Goal: Check status: Check status

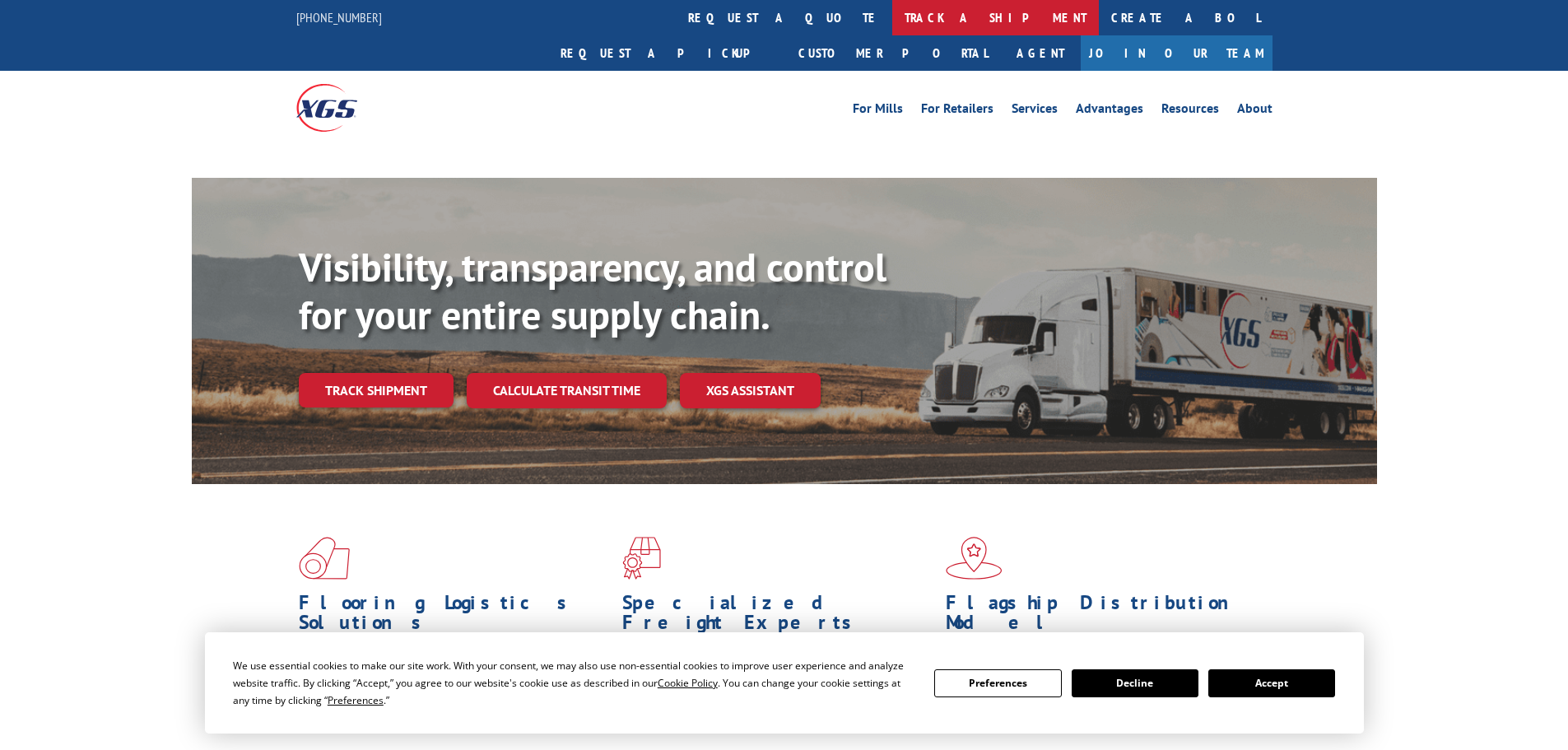
click at [892, 24] on link "track a shipment" at bounding box center [995, 17] width 206 height 36
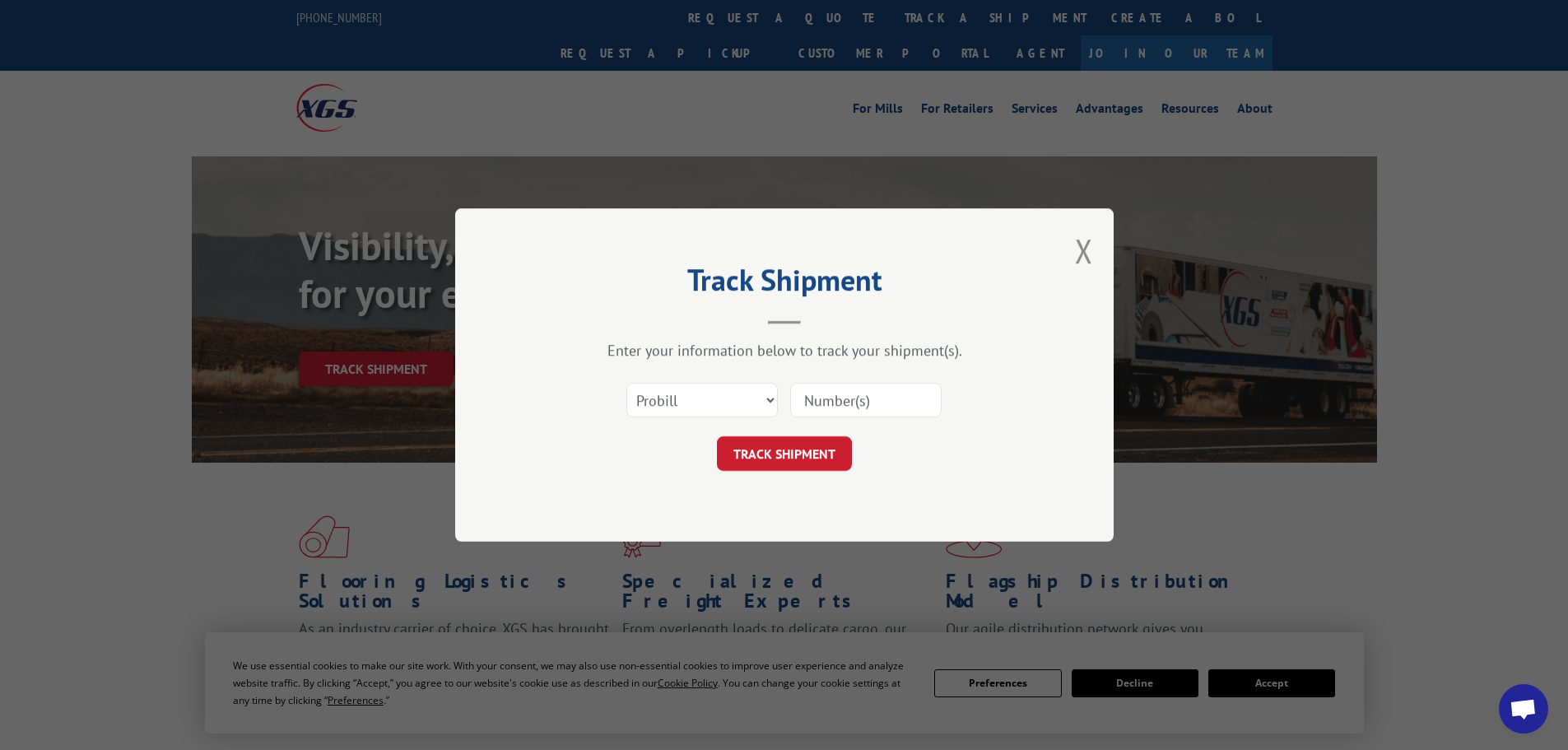
drag, startPoint x: 695, startPoint y: 403, endPoint x: 699, endPoint y: 416, distance: 13.6
click at [694, 403] on select "Select category... Probill BOL PO" at bounding box center [702, 400] width 152 height 35
select select "bol"
click at [627, 383] on select "Select category... Probill BOL PO" at bounding box center [702, 400] width 152 height 35
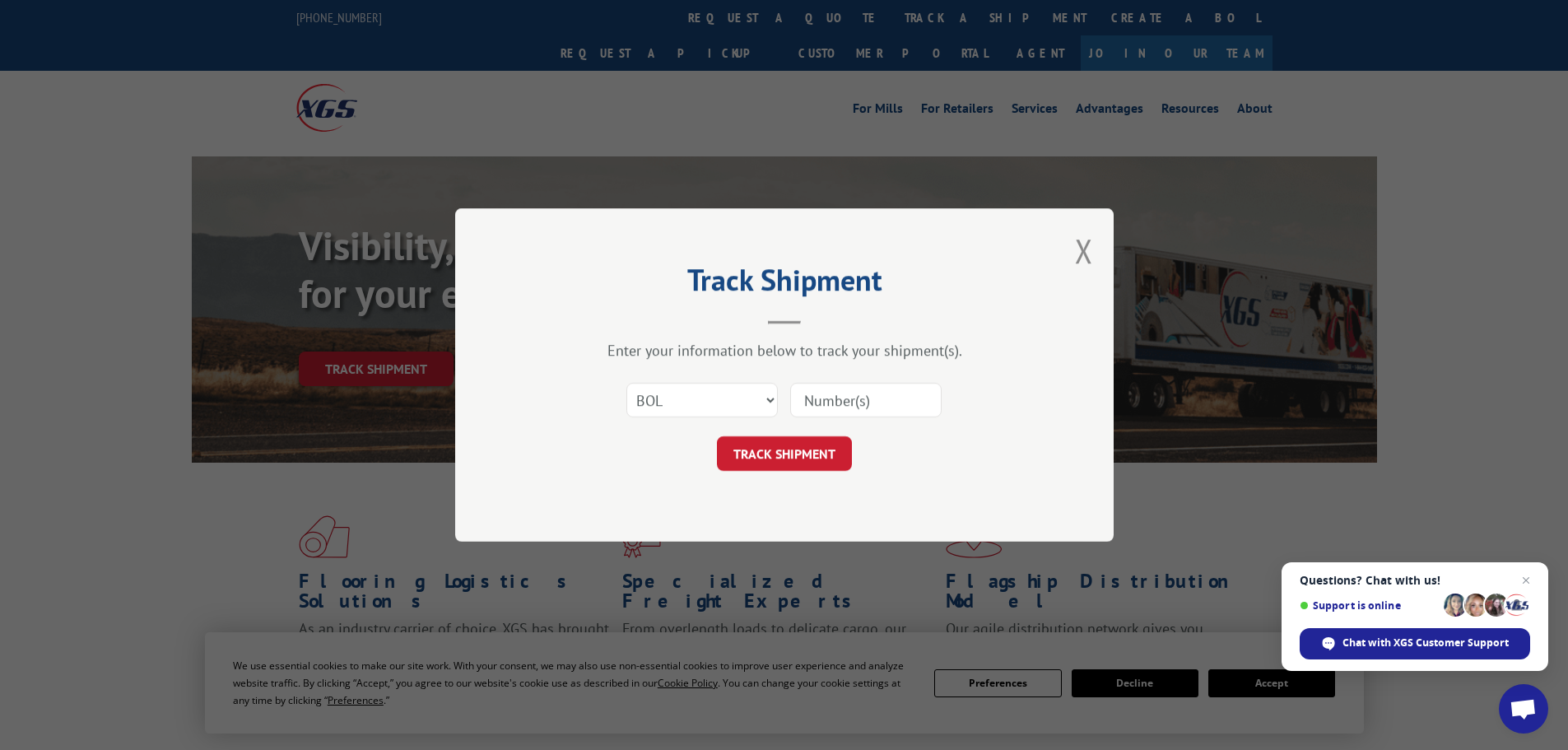
paste input "7069563"
type input "7069563"
click at [825, 462] on button "TRACK SHIPMENT" at bounding box center [784, 453] width 135 height 35
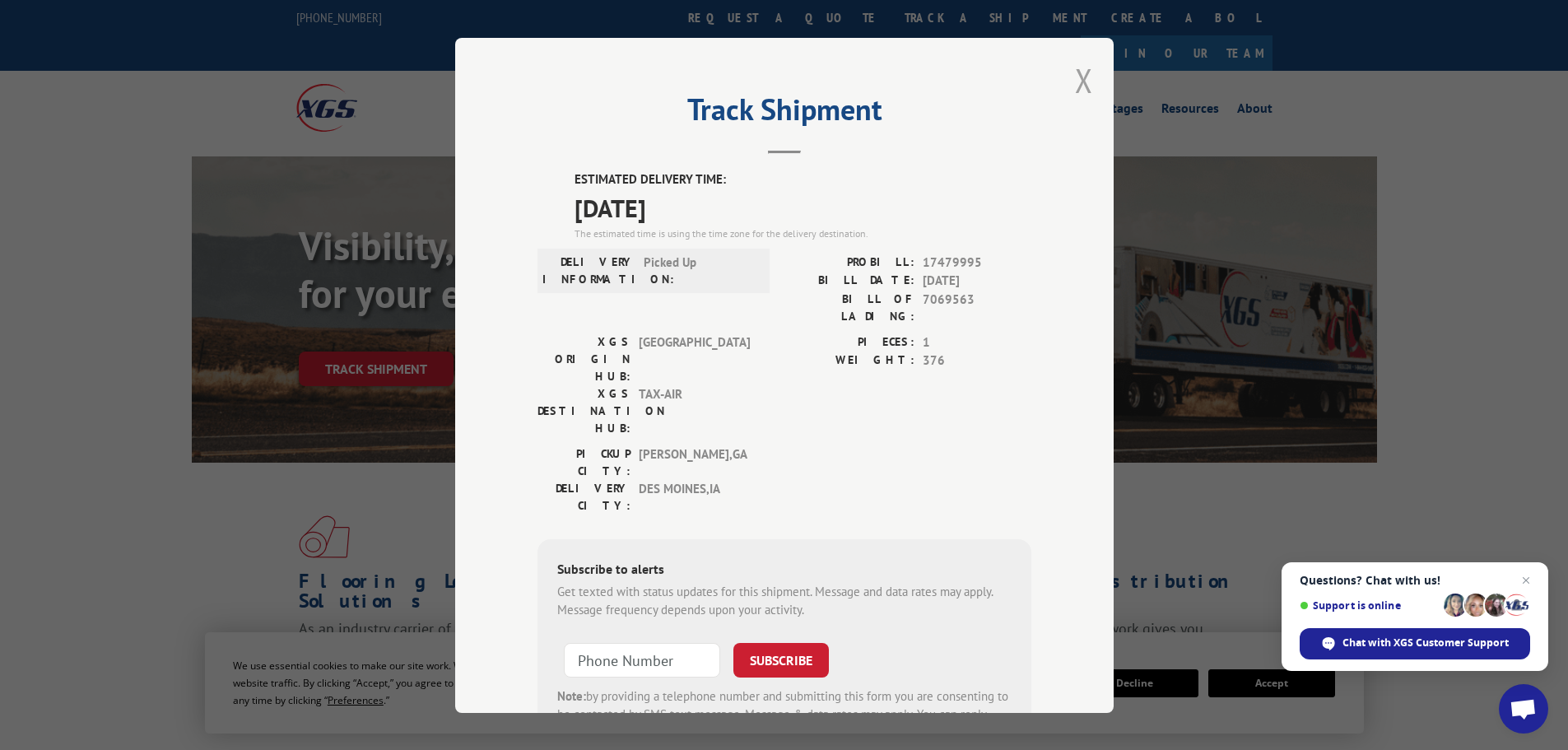
click at [1075, 86] on button "Close modal" at bounding box center [1084, 80] width 18 height 44
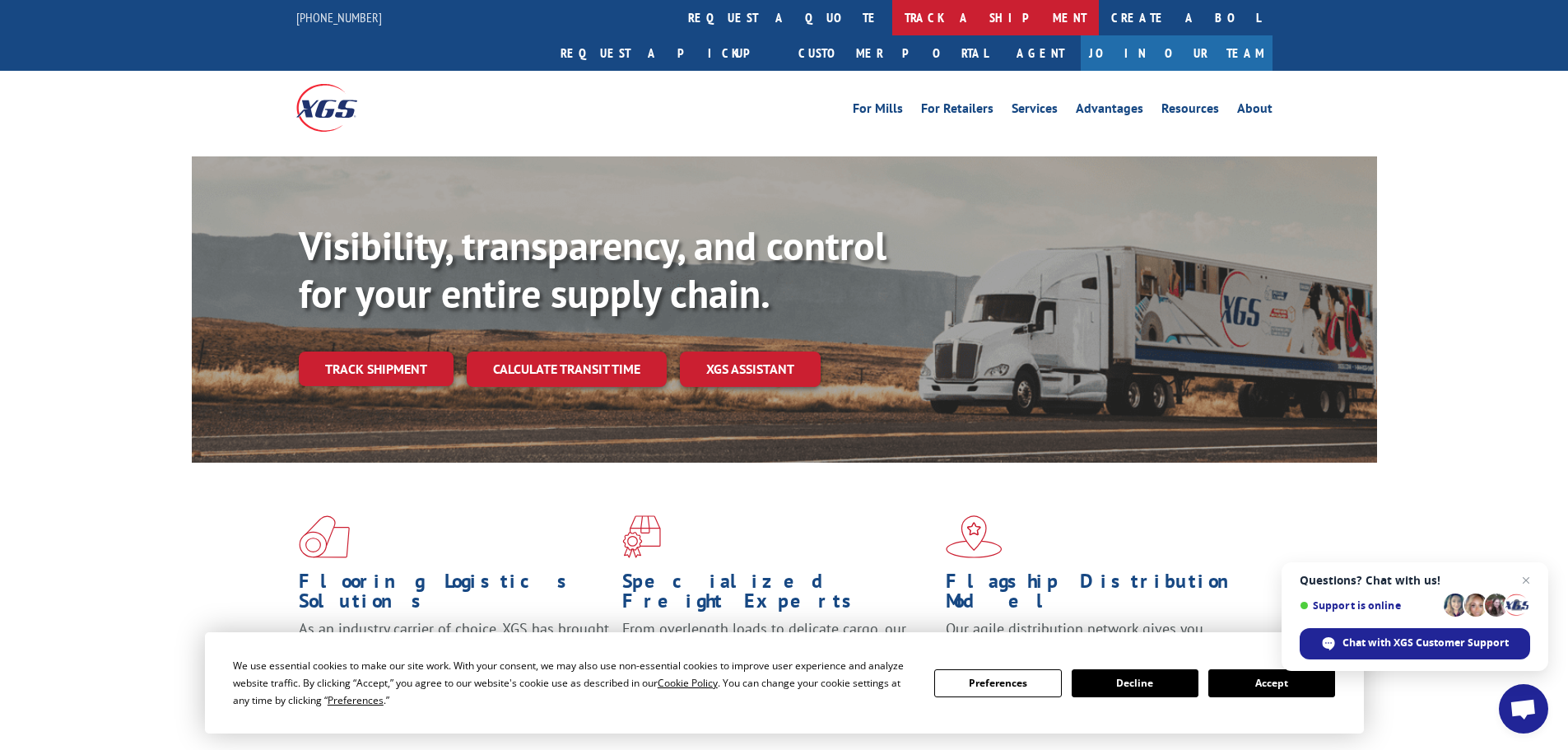
click at [892, 22] on link "track a shipment" at bounding box center [995, 17] width 206 height 36
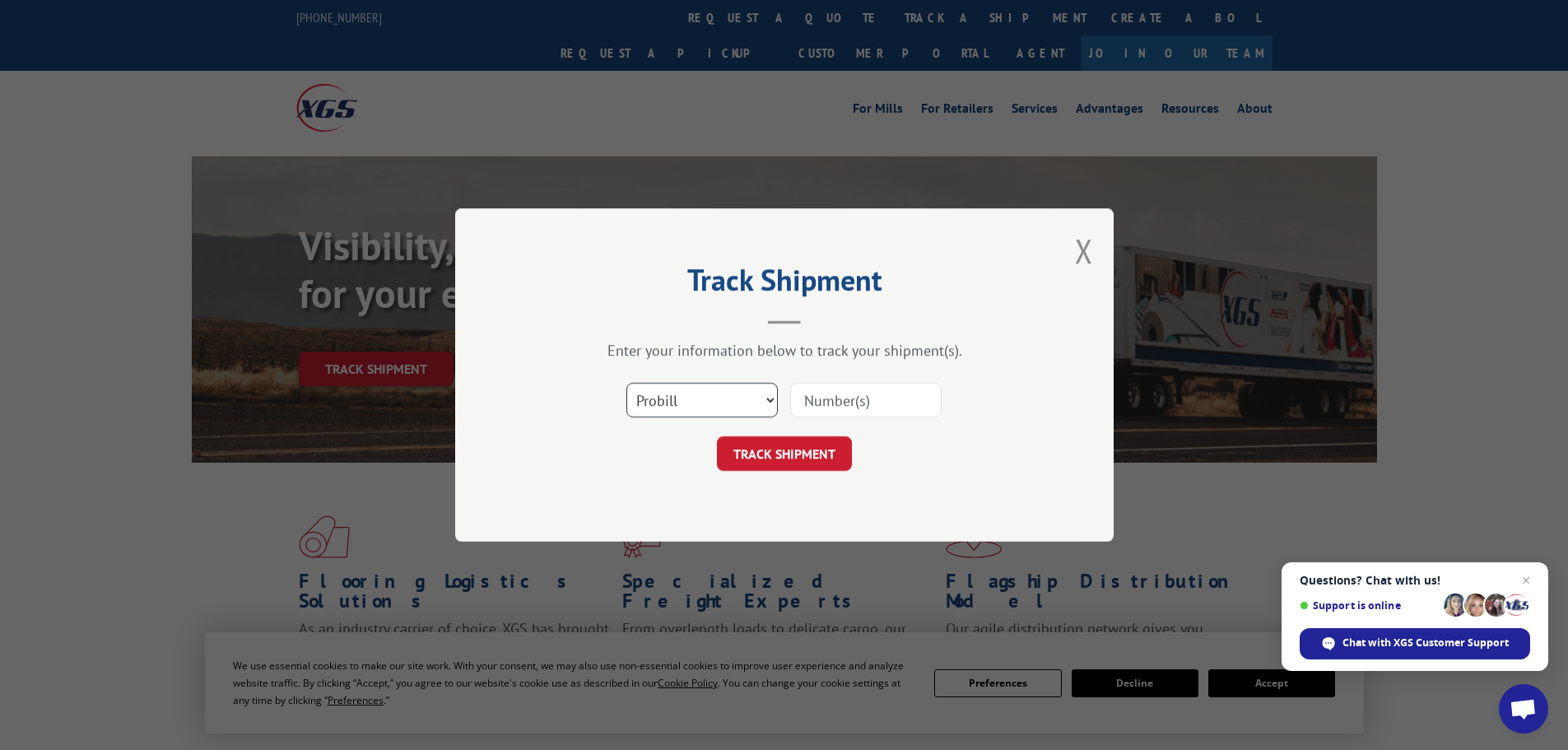
click at [721, 407] on select "Select category... Probill BOL PO" at bounding box center [702, 400] width 152 height 35
select select "bol"
click at [627, 383] on select "Select category... Probill BOL PO" at bounding box center [702, 400] width 152 height 35
click at [854, 405] on input at bounding box center [865, 400] width 152 height 35
paste input "7074969"
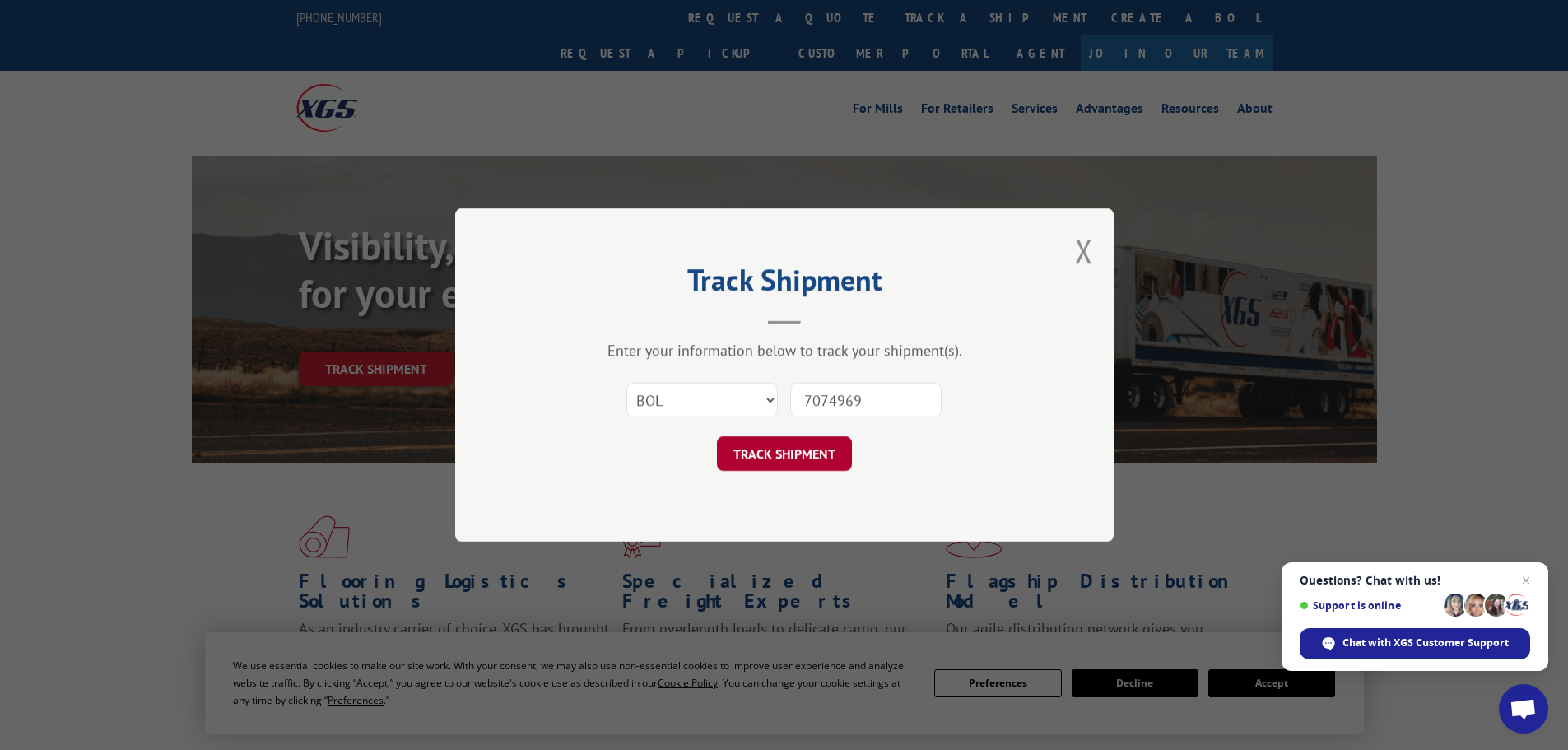
type input "7074969"
click at [801, 448] on button "TRACK SHIPMENT" at bounding box center [784, 453] width 135 height 35
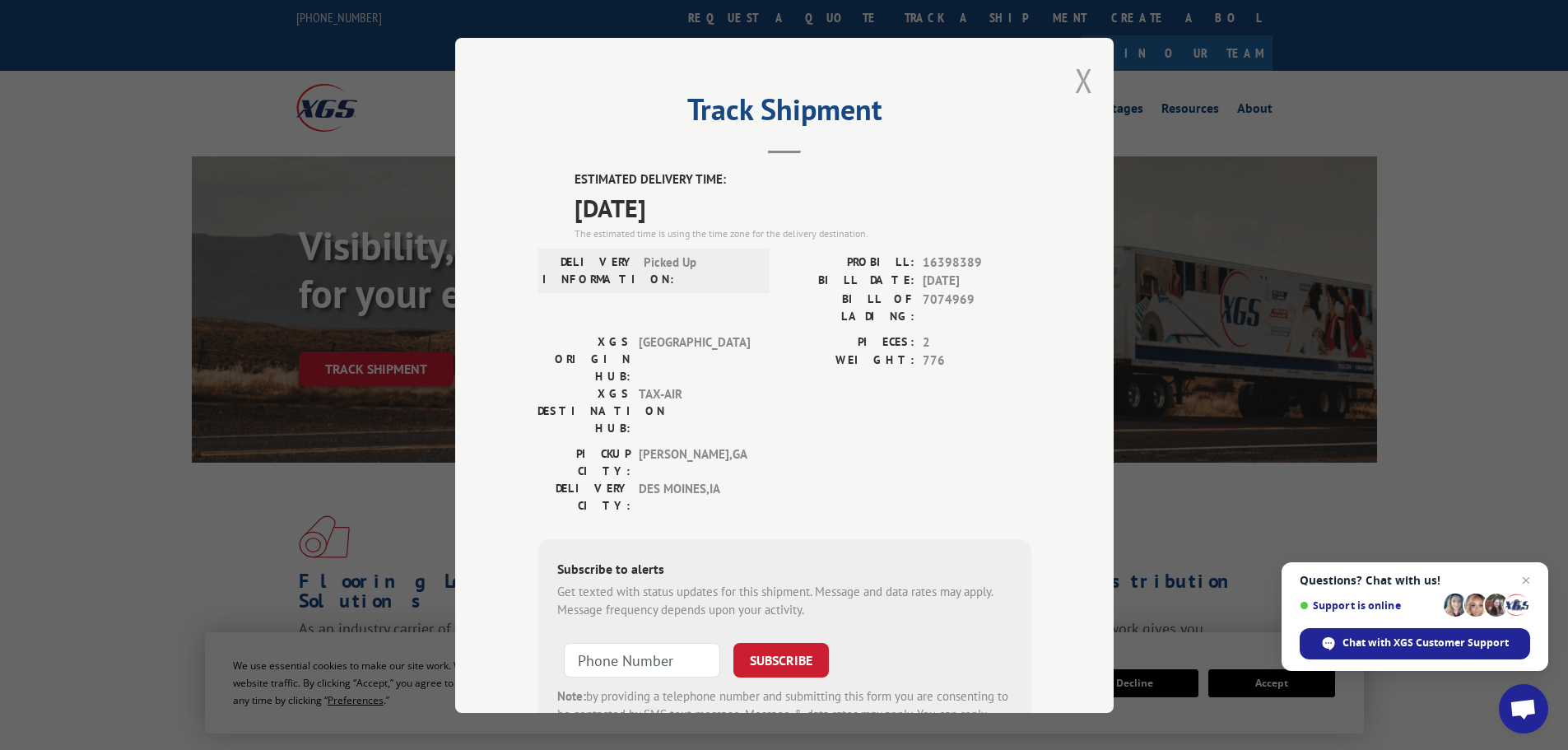
click at [1075, 76] on button "Close modal" at bounding box center [1084, 80] width 18 height 44
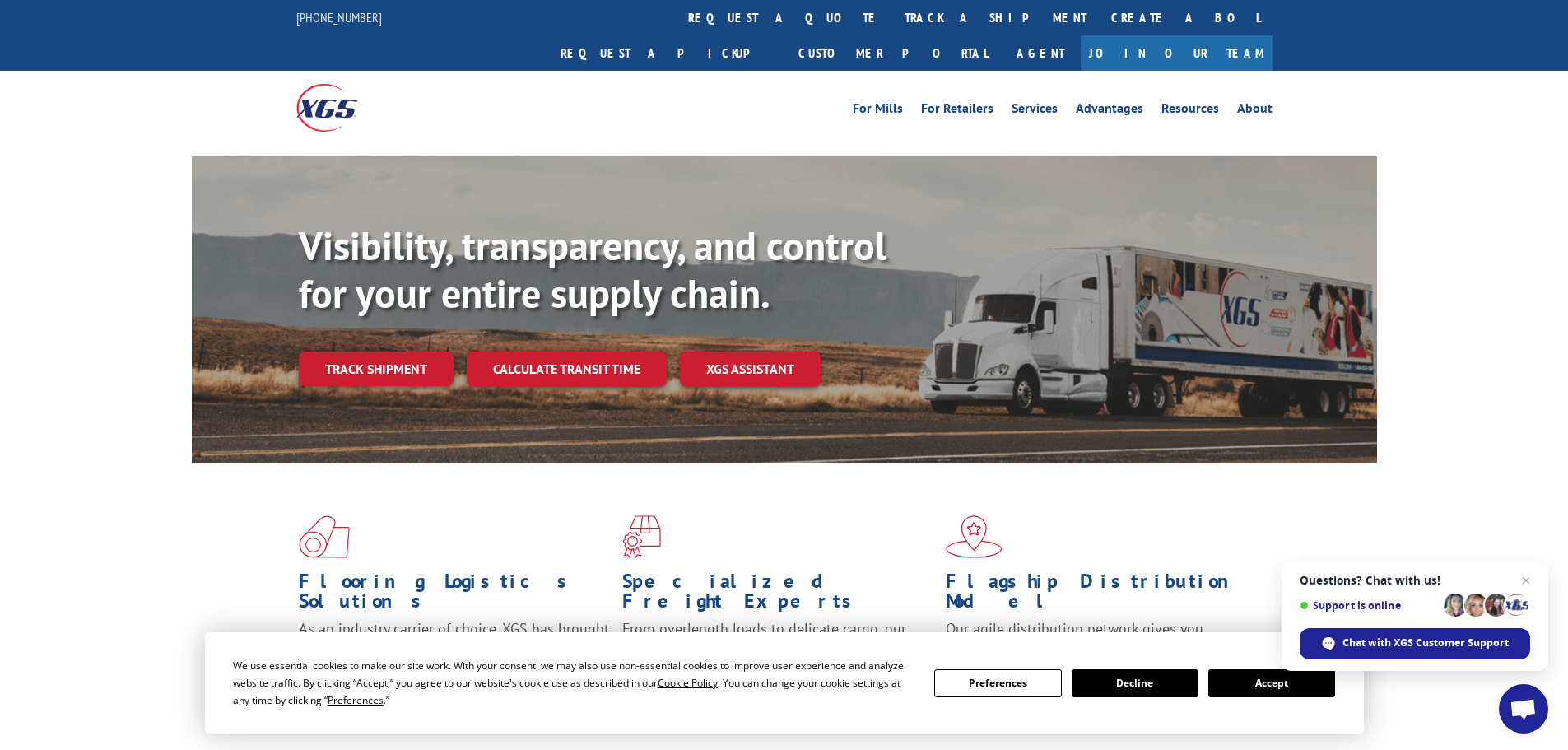
drag, startPoint x: 737, startPoint y: 22, endPoint x: 737, endPoint y: 33, distance: 11.0
click at [892, 22] on link "track a shipment" at bounding box center [995, 17] width 206 height 36
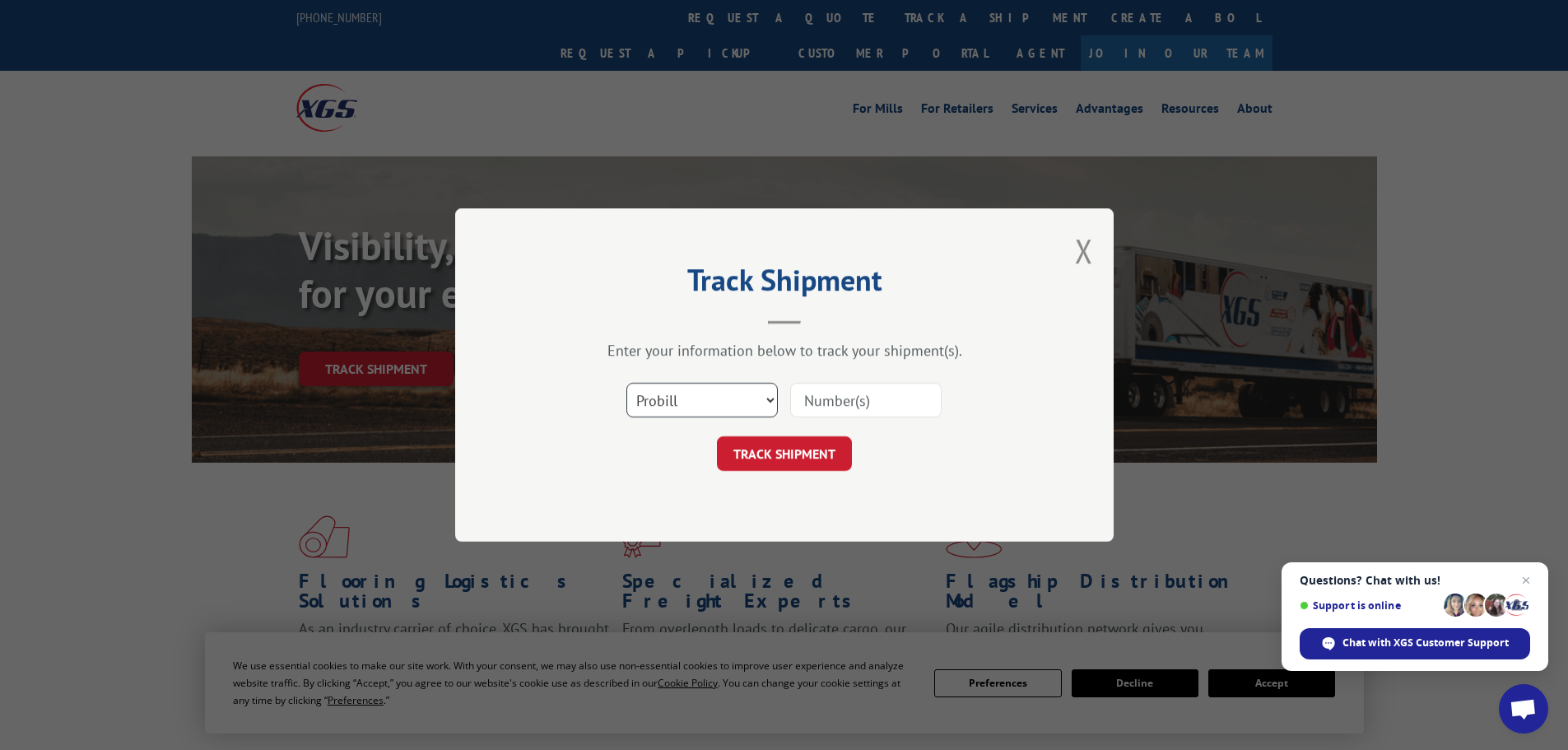
click at [690, 402] on select "Select category... Probill BOL PO" at bounding box center [702, 400] width 152 height 35
select select "bol"
click at [627, 383] on select "Select category... Probill BOL PO" at bounding box center [702, 400] width 152 height 35
click at [794, 406] on input at bounding box center [865, 400] width 152 height 35
paste input "7080240"
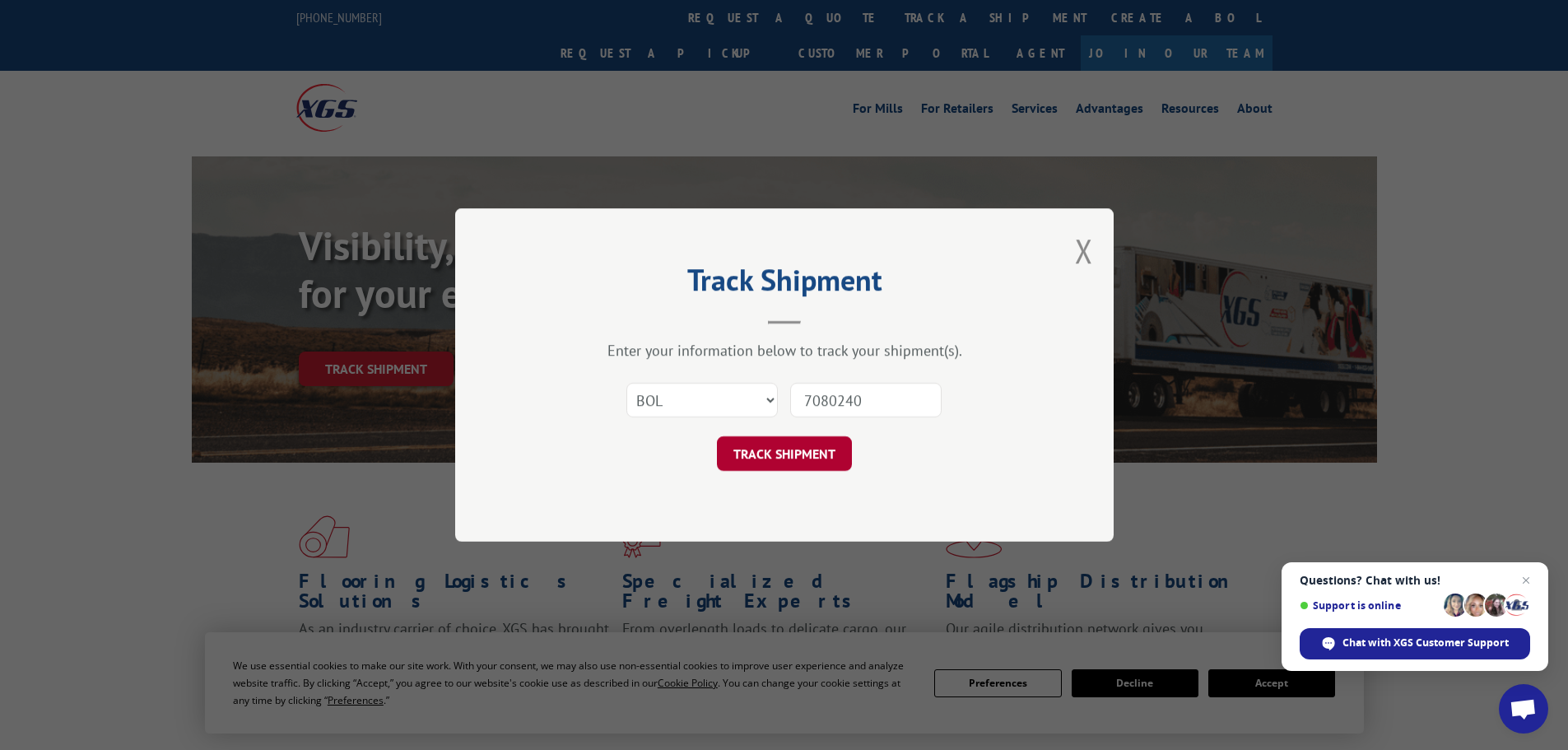
type input "7080240"
click at [813, 454] on button "TRACK SHIPMENT" at bounding box center [784, 453] width 135 height 35
